Goal: Communication & Community: Participate in discussion

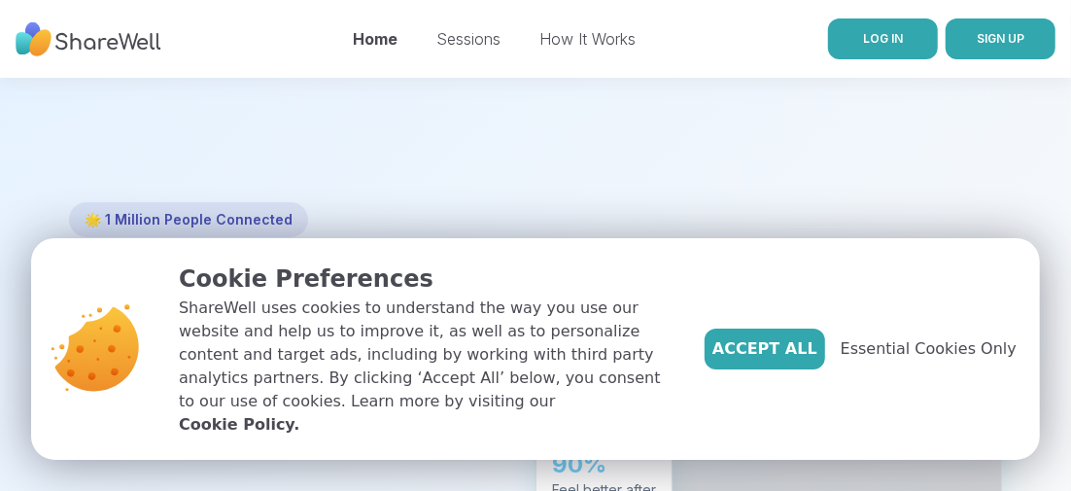
click at [870, 37] on span "LOG IN" at bounding box center [883, 38] width 40 height 15
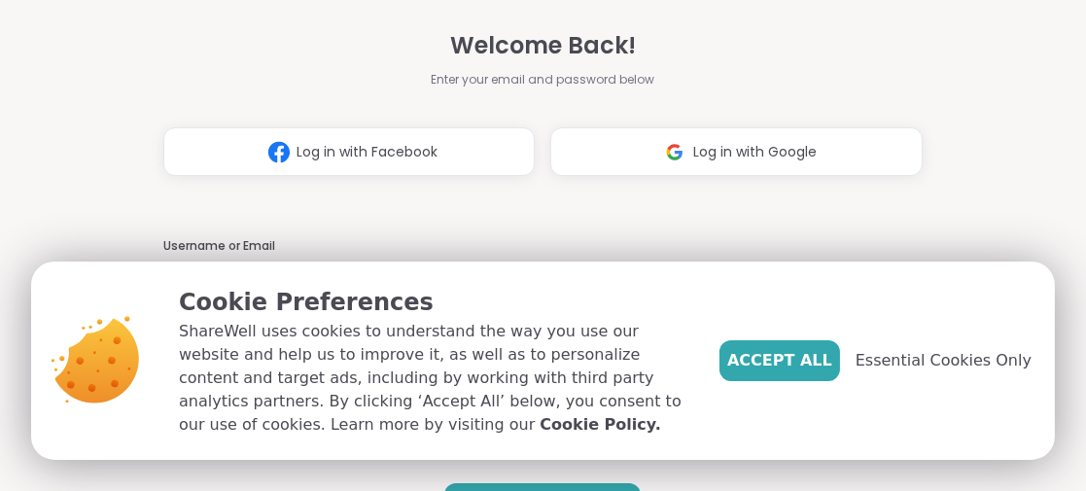
type input "**********"
click at [354, 158] on span "Log in with Facebook" at bounding box center [368, 152] width 141 height 20
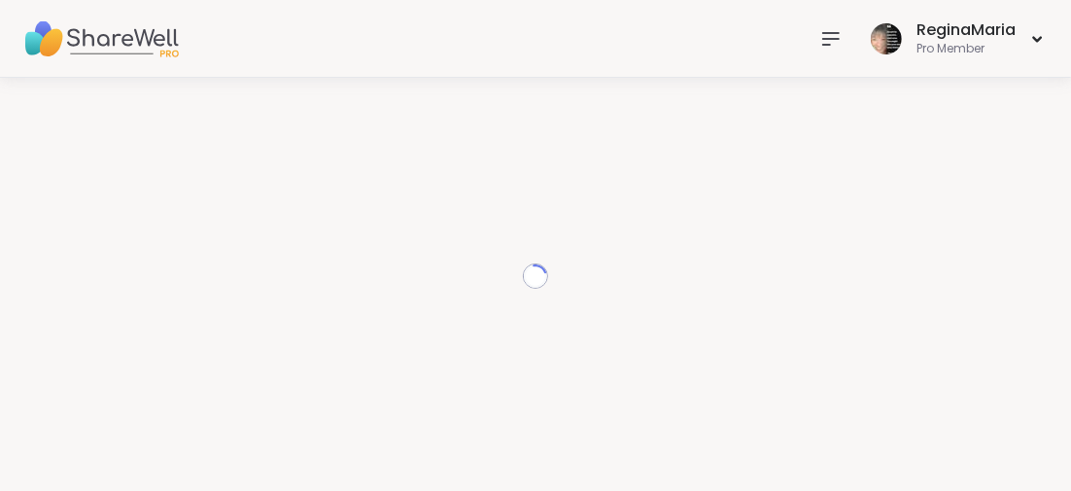
click at [794, 360] on div "Loading..." at bounding box center [535, 276] width 1025 height 350
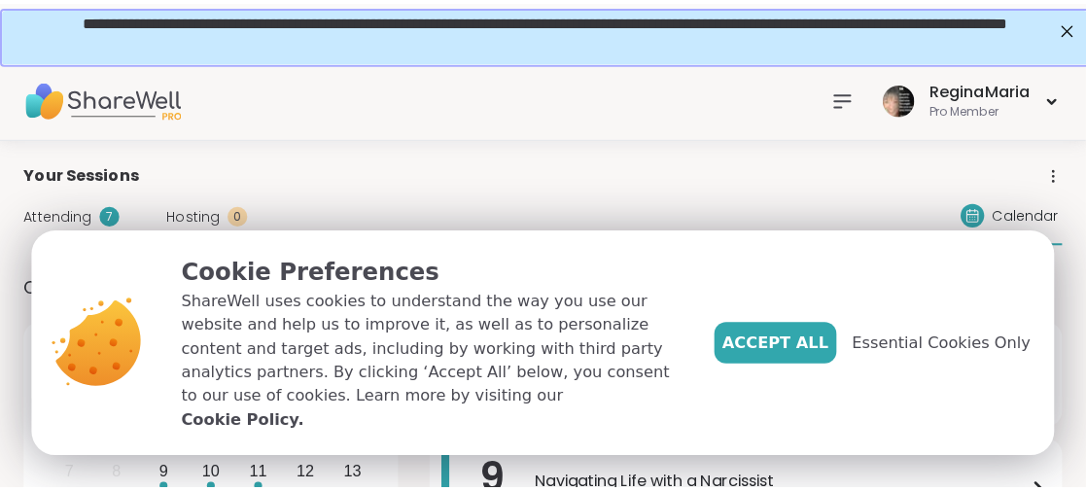
scroll to position [194, 0]
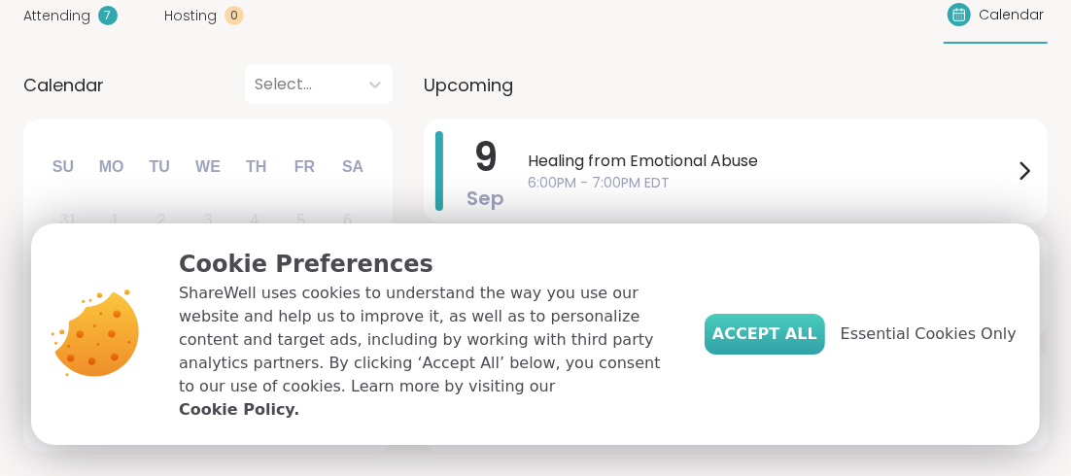
click at [792, 340] on span "Accept All" at bounding box center [765, 334] width 105 height 23
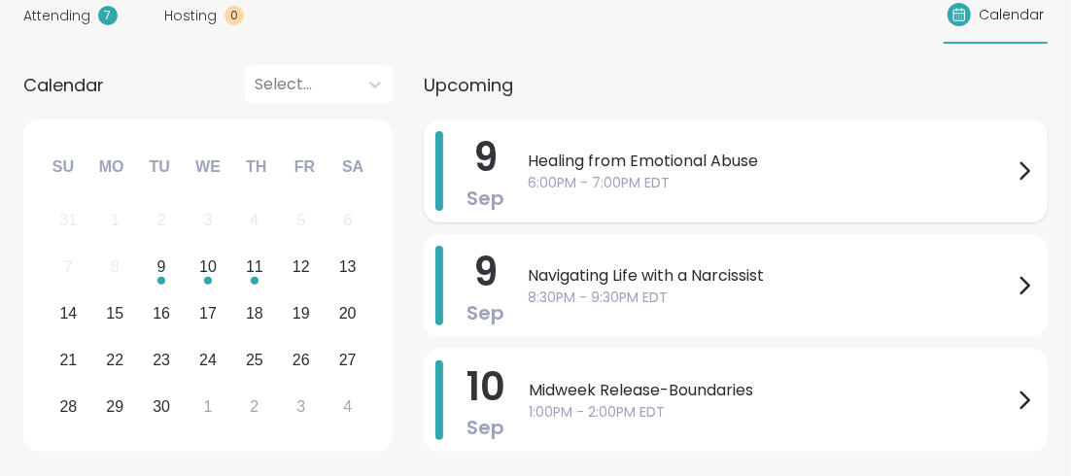
click at [603, 158] on span "Healing from Emotional Abuse" at bounding box center [770, 161] width 485 height 23
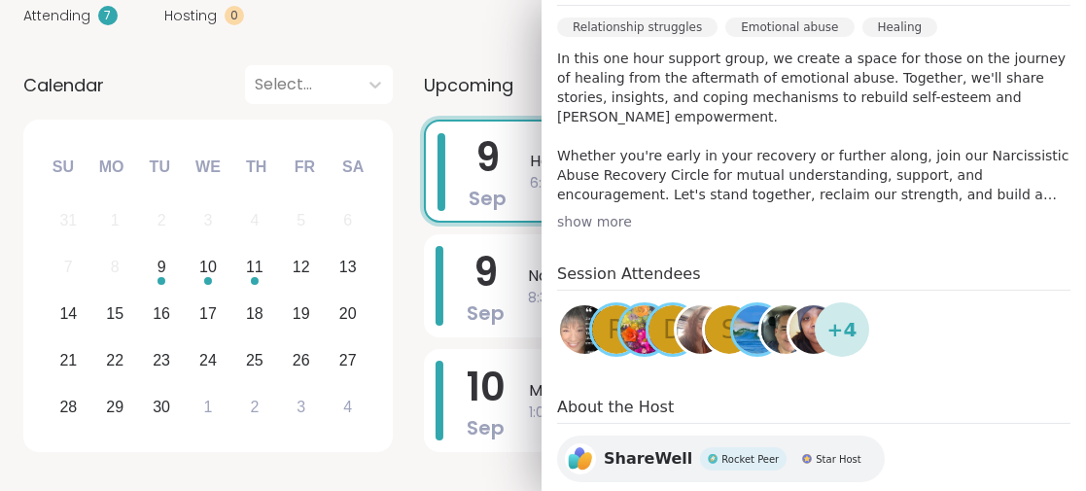
scroll to position [667, 0]
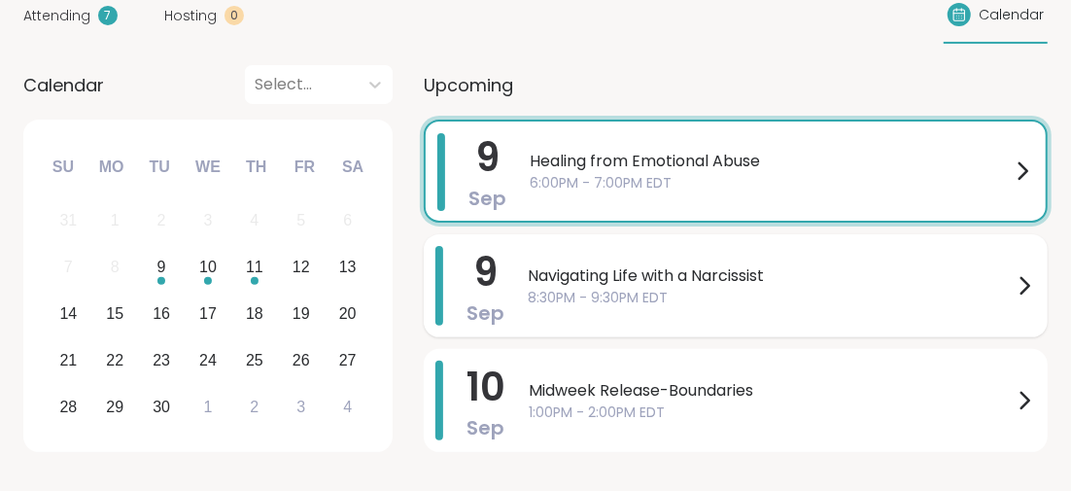
click at [654, 273] on span "Navigating Life with a Narcissist" at bounding box center [770, 275] width 485 height 23
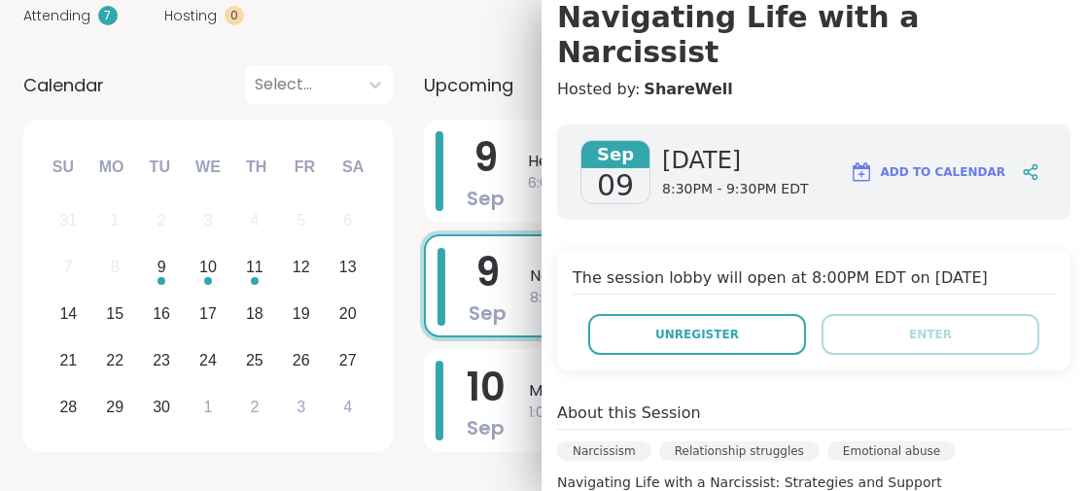
scroll to position [96, 0]
